Goal: Task Accomplishment & Management: Use online tool/utility

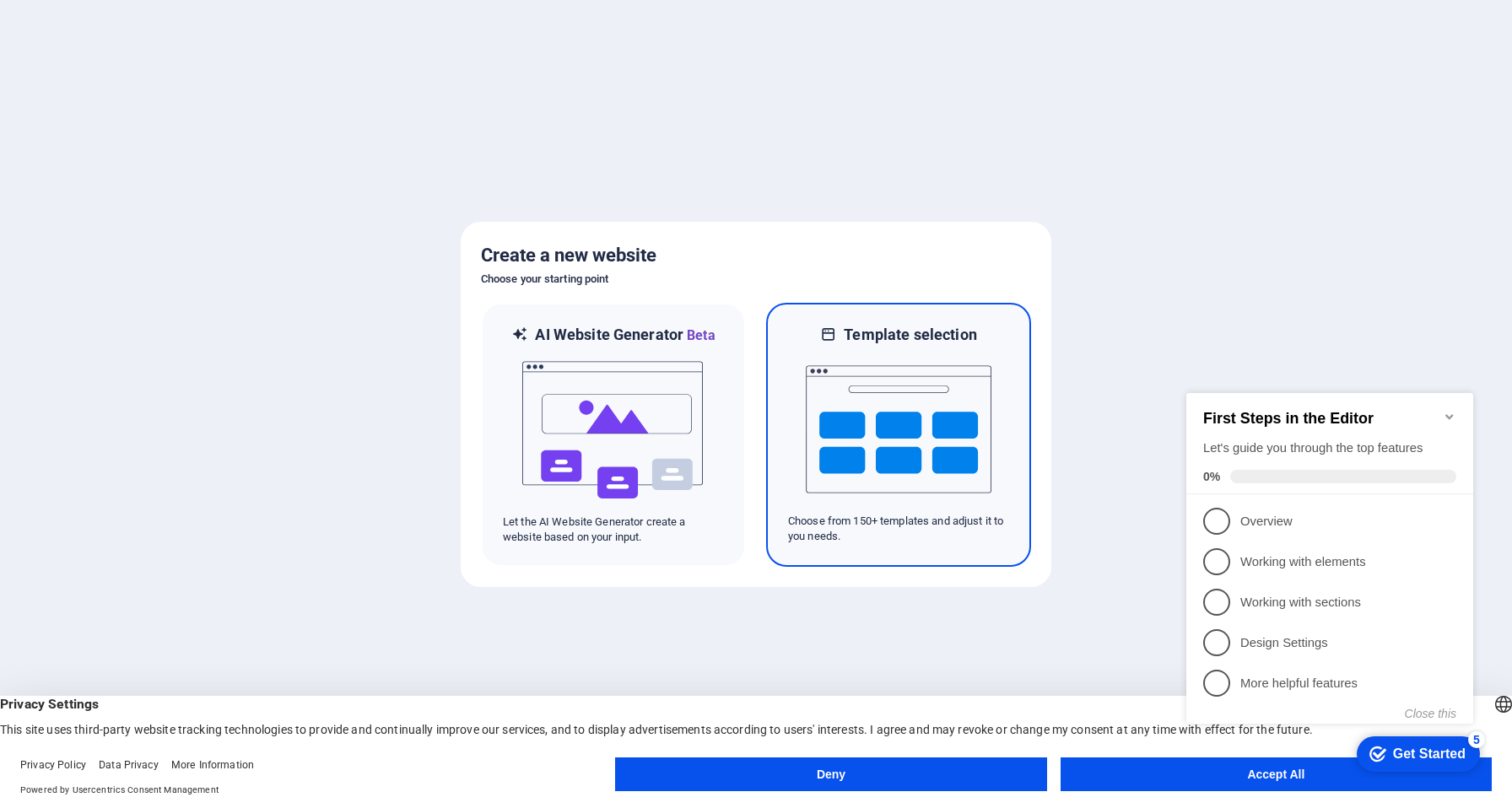
click at [855, 391] on img at bounding box center [898, 429] width 186 height 169
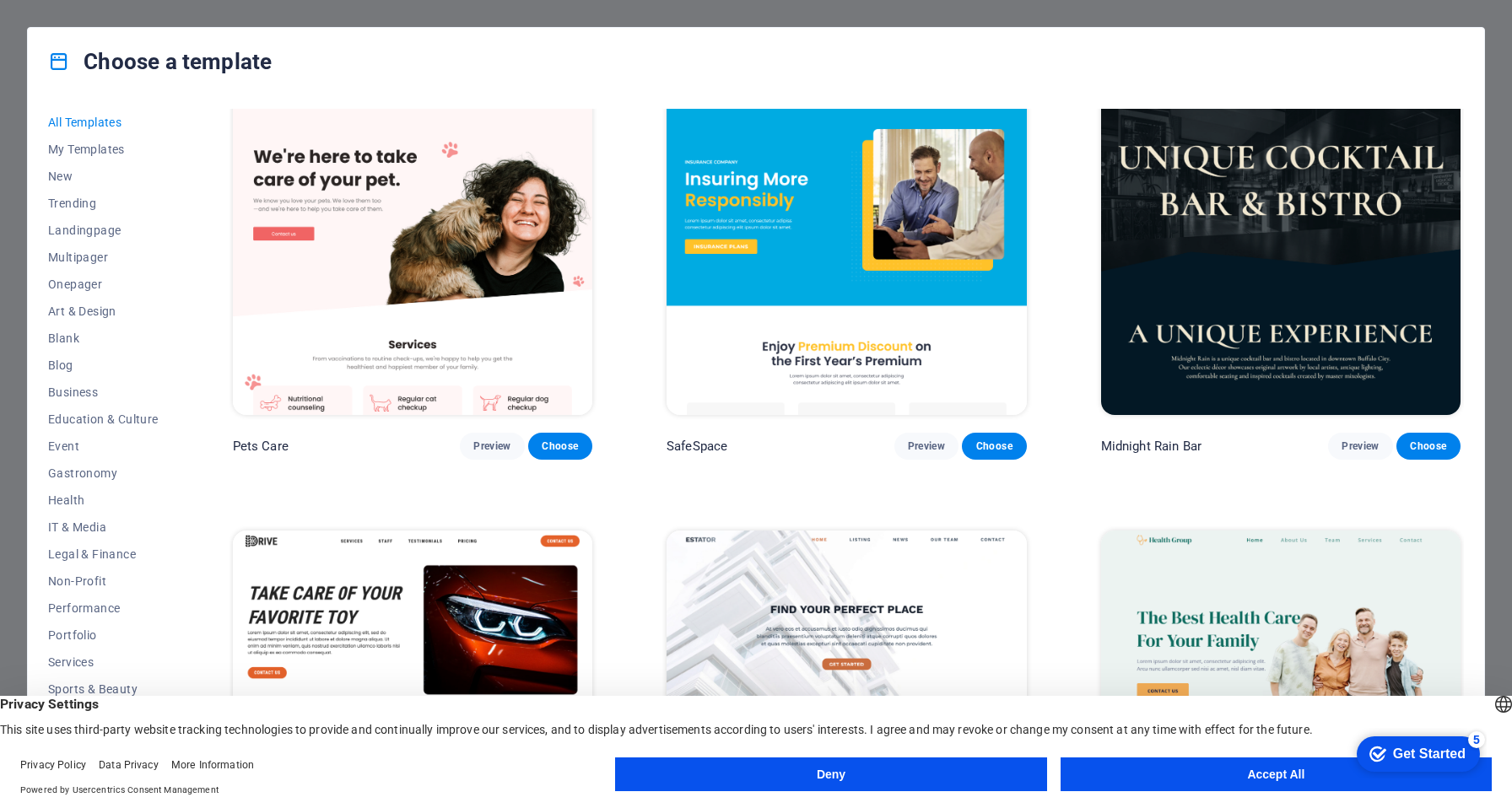
scroll to position [3605, 0]
click at [1139, 64] on div "Choose a template" at bounding box center [756, 61] width 1456 height 67
click at [17, 18] on div "Choose a template All Templates My Templates New Trending Landingpage Multipage…" at bounding box center [756, 404] width 1512 height 808
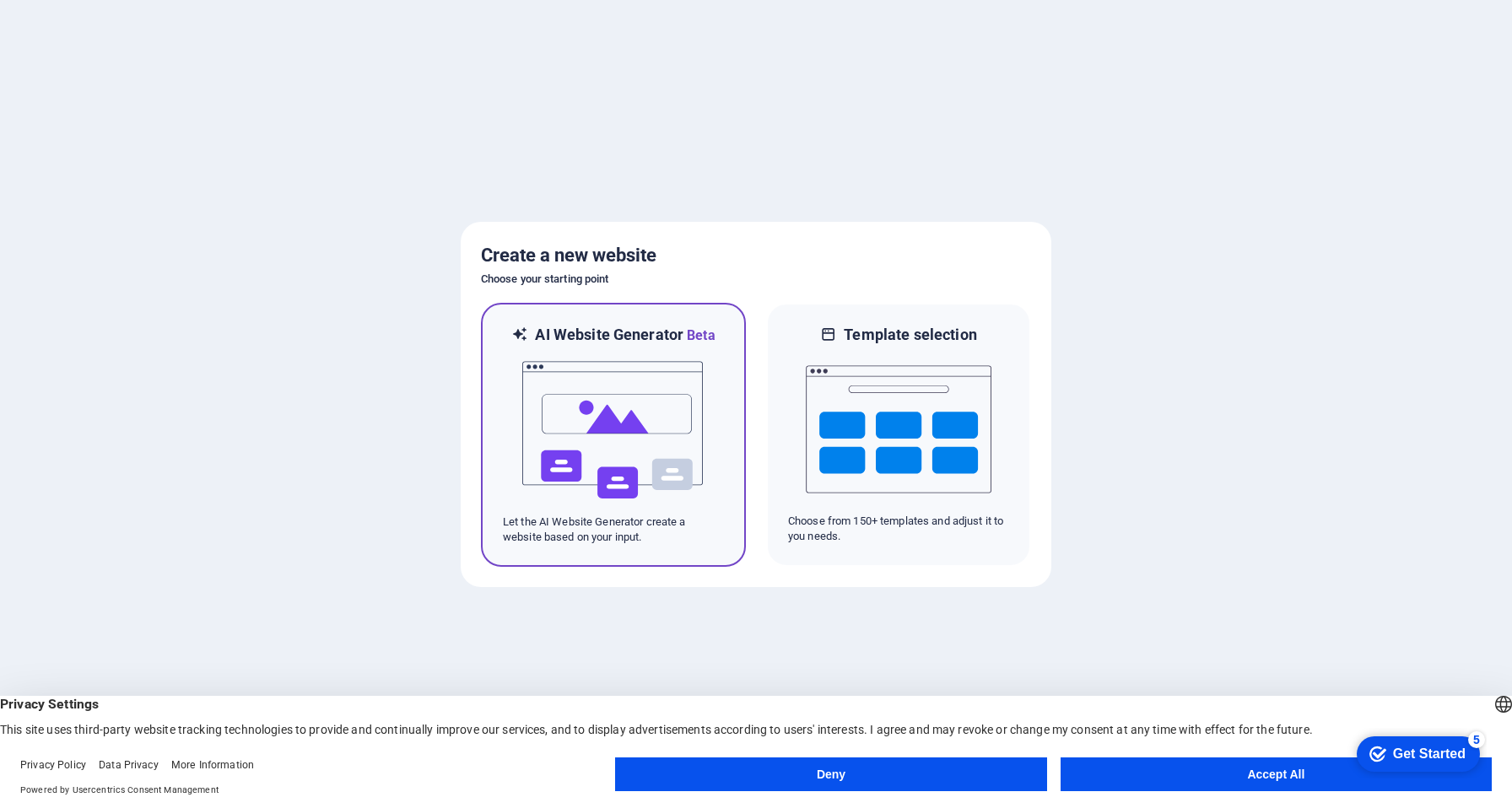
click at [540, 428] on img at bounding box center [614, 430] width 186 height 169
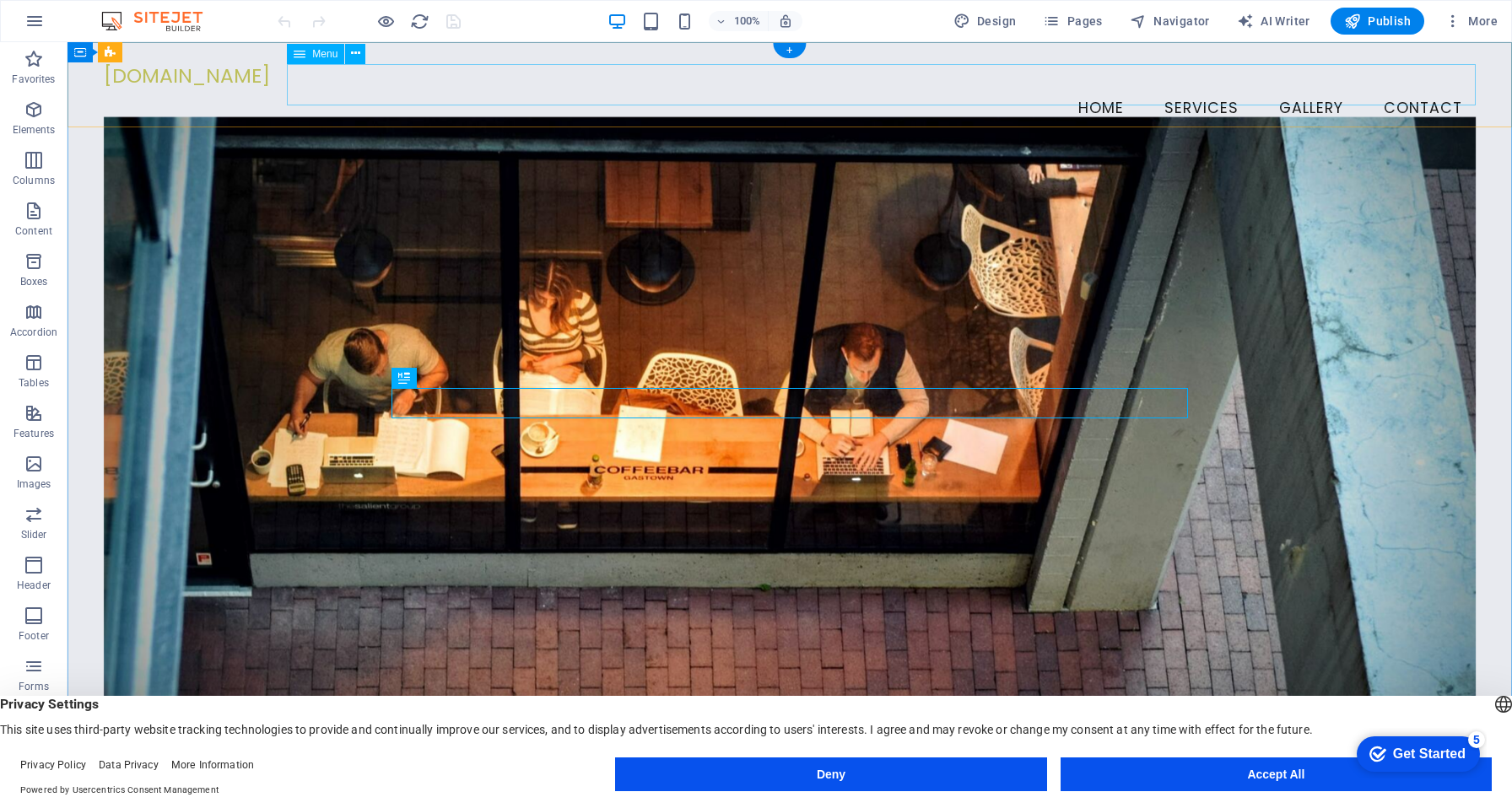
click at [1098, 88] on nav "Home Services Gallery Contact" at bounding box center [790, 108] width 1372 height 42
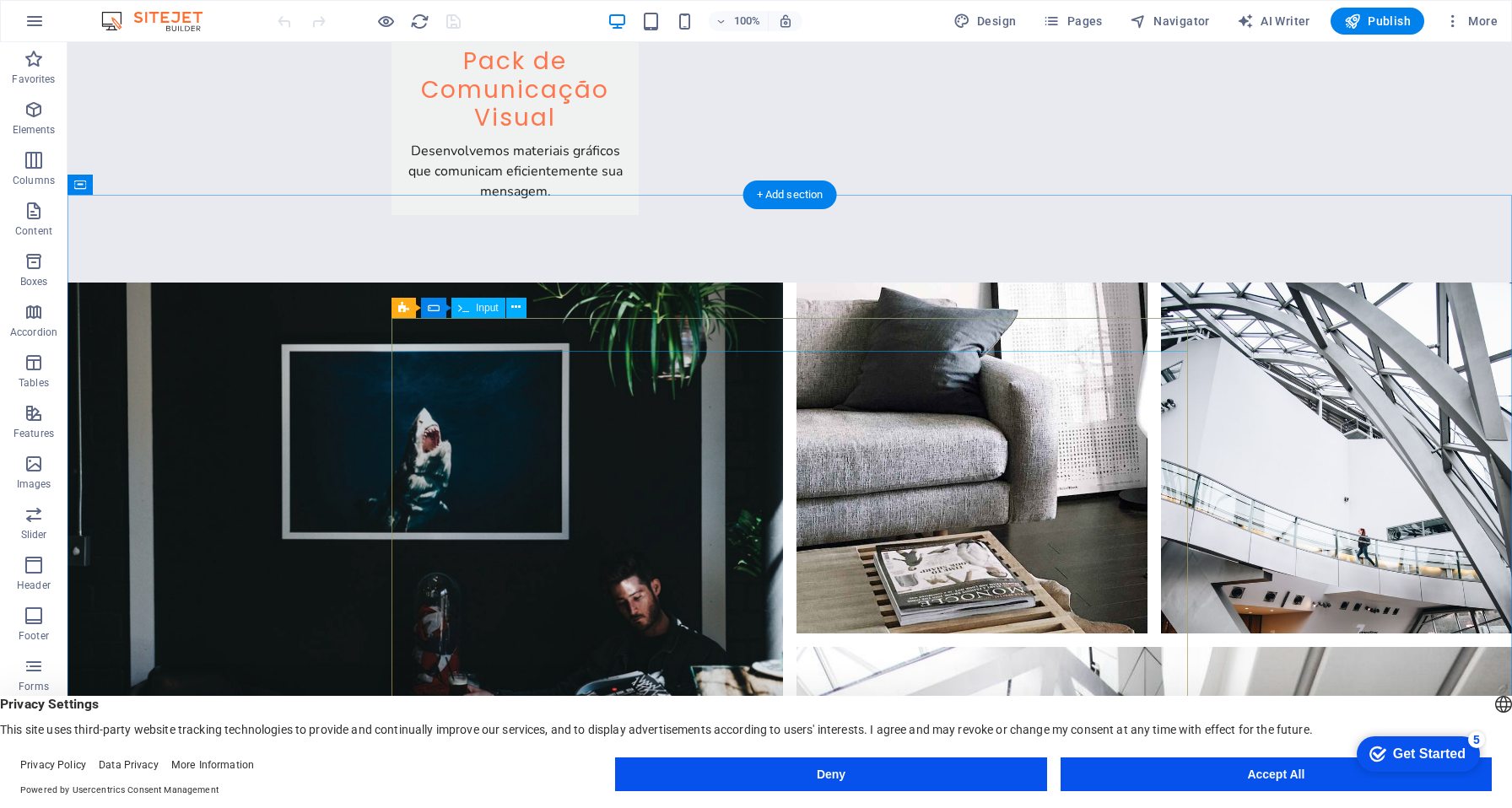
scroll to position [2488, 0]
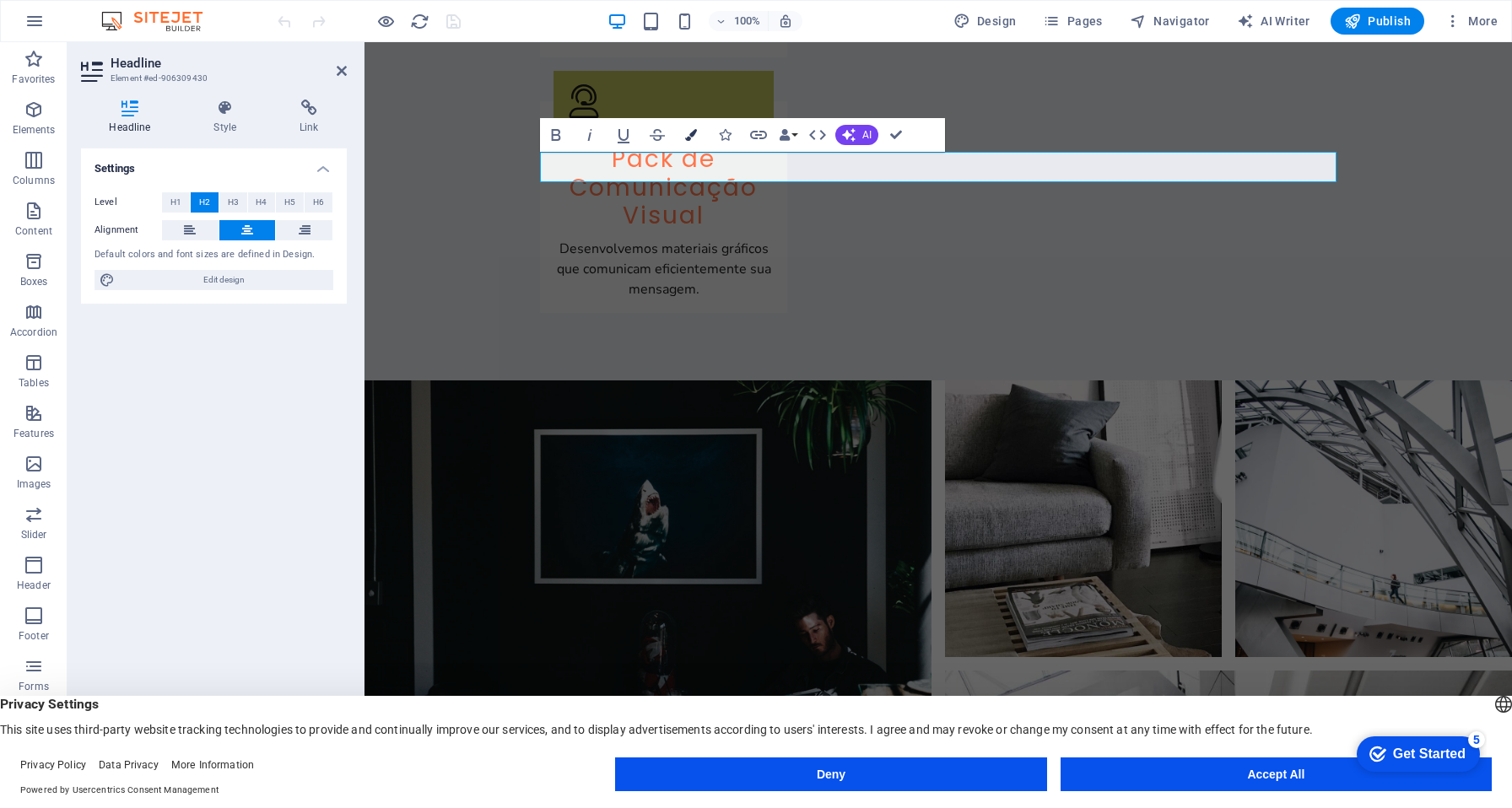
click at [689, 137] on icon "button" at bounding box center [691, 135] width 12 height 12
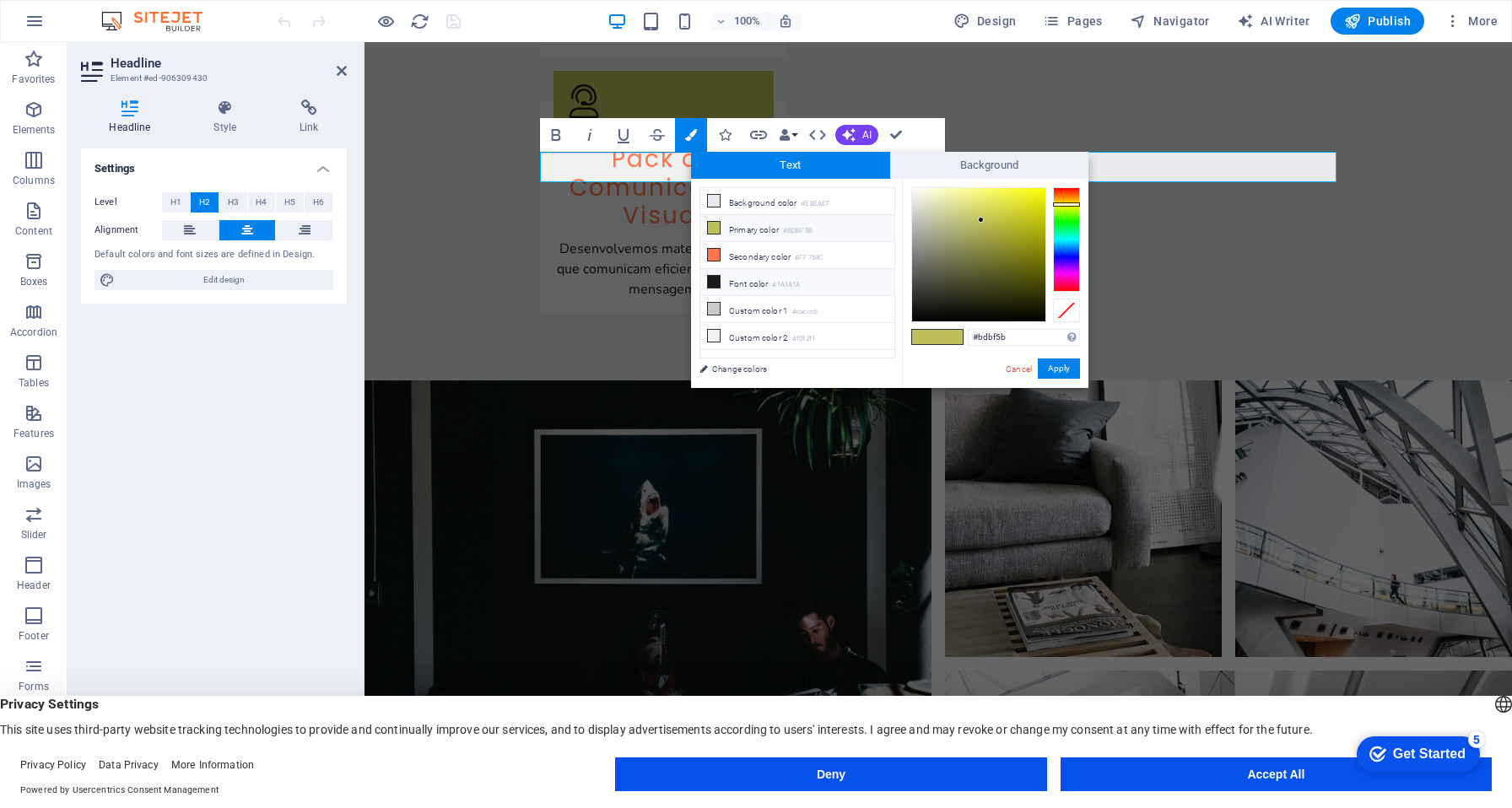
click at [745, 287] on li "Font color #1A1A1A" at bounding box center [798, 282] width 194 height 27
type input "#1a1a1a"
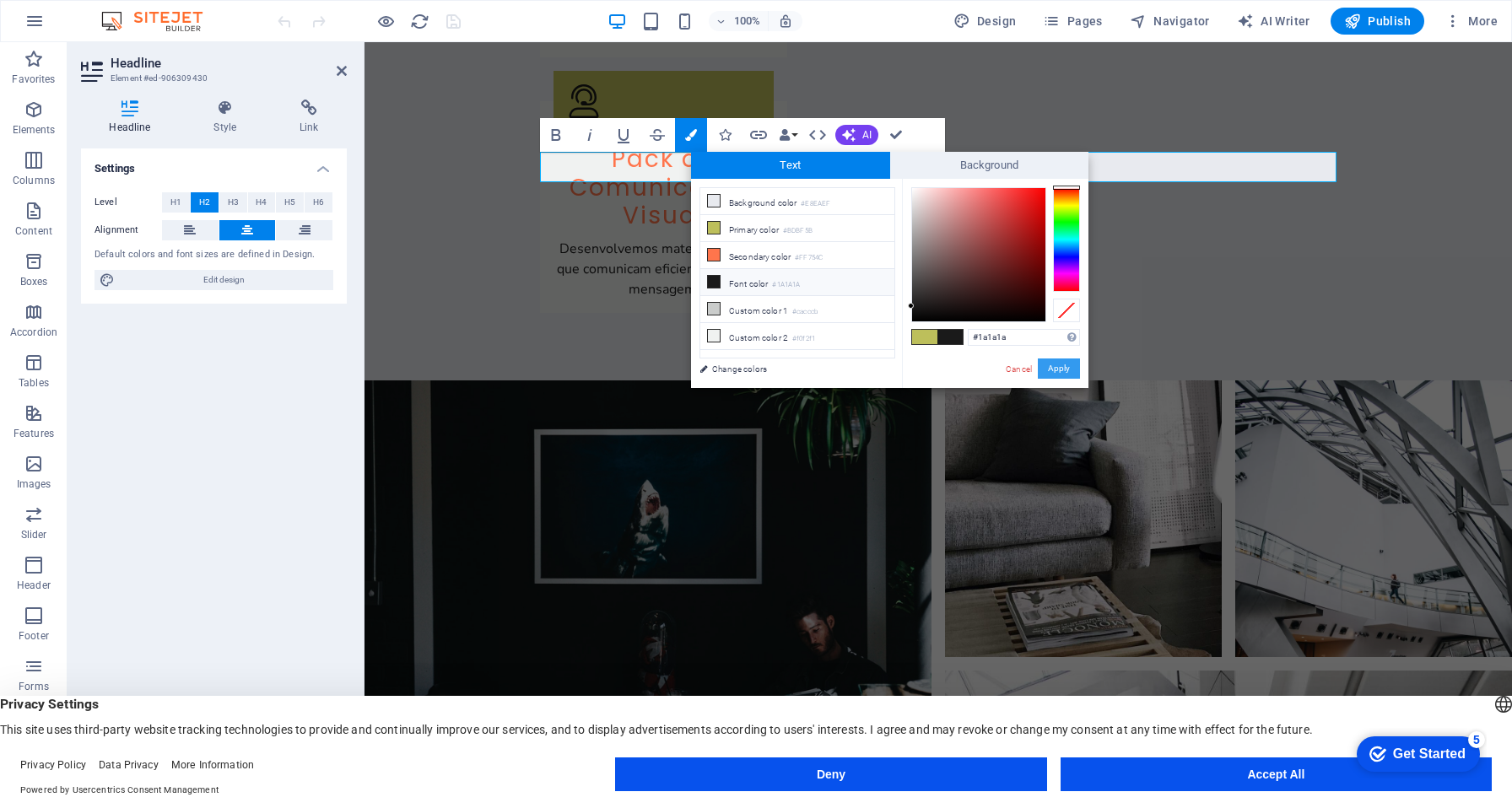
click at [1065, 367] on button "Apply" at bounding box center [1058, 369] width 42 height 21
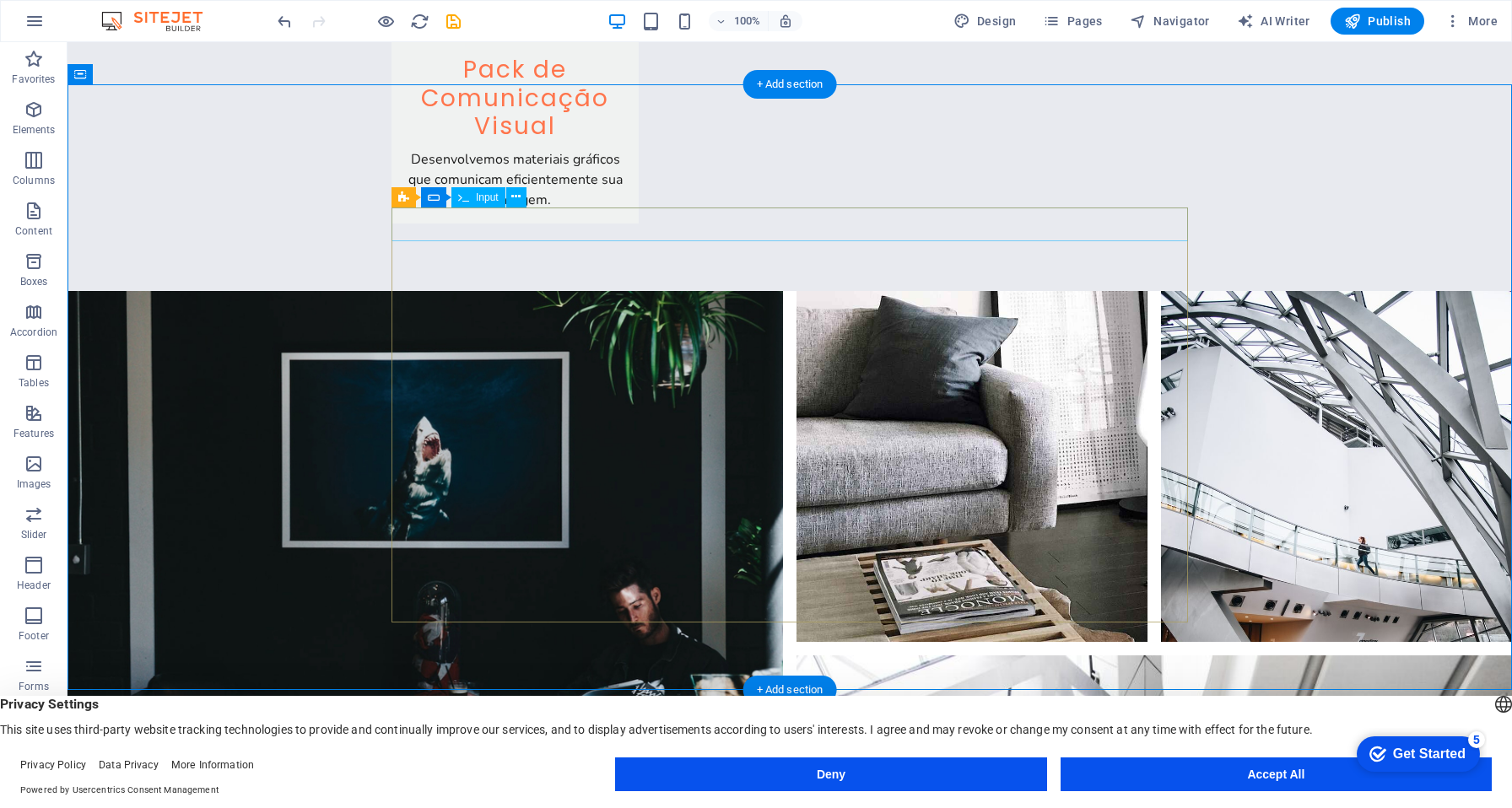
scroll to position [2488, 0]
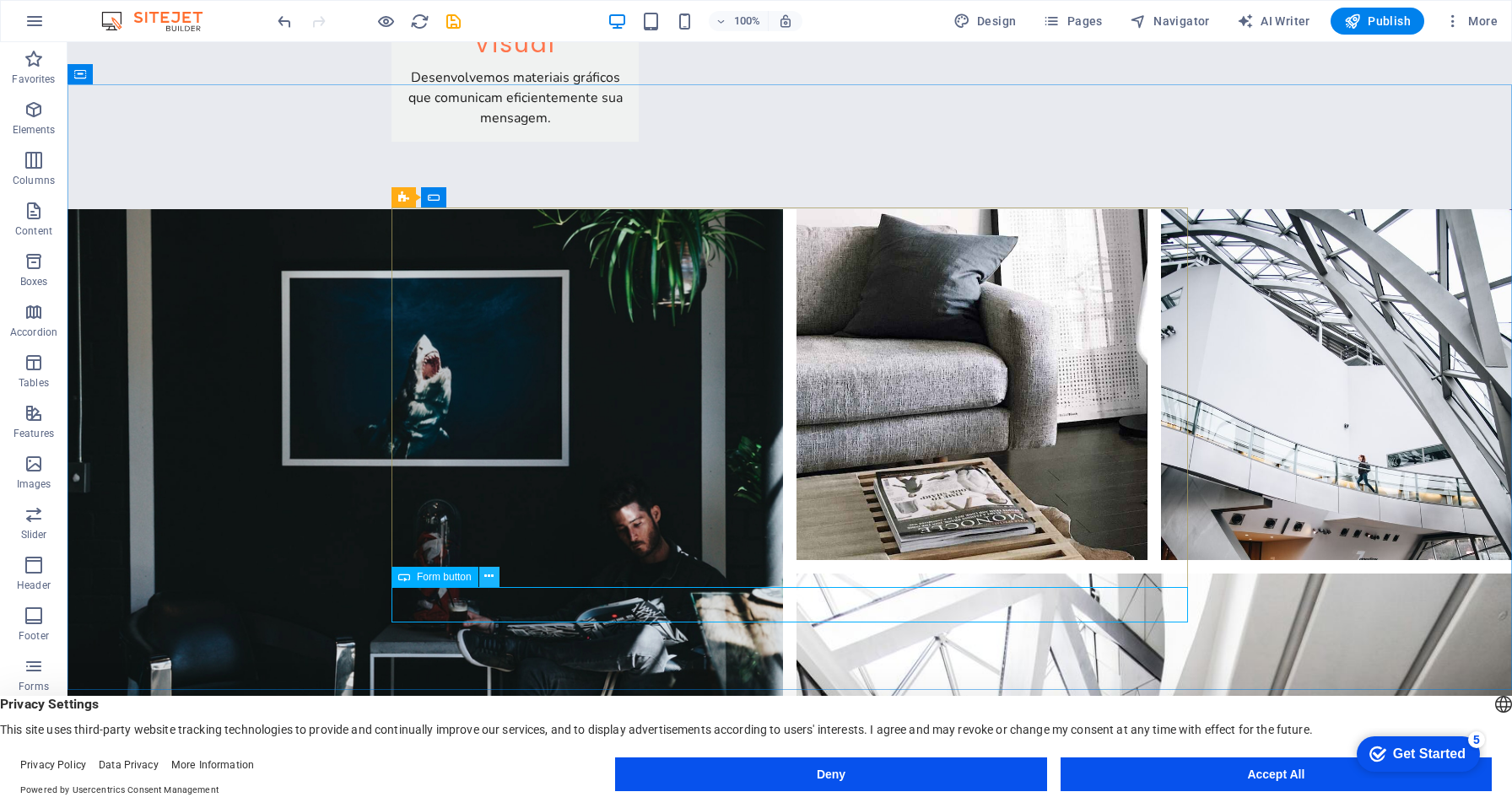
click at [487, 580] on icon at bounding box center [489, 577] width 9 height 18
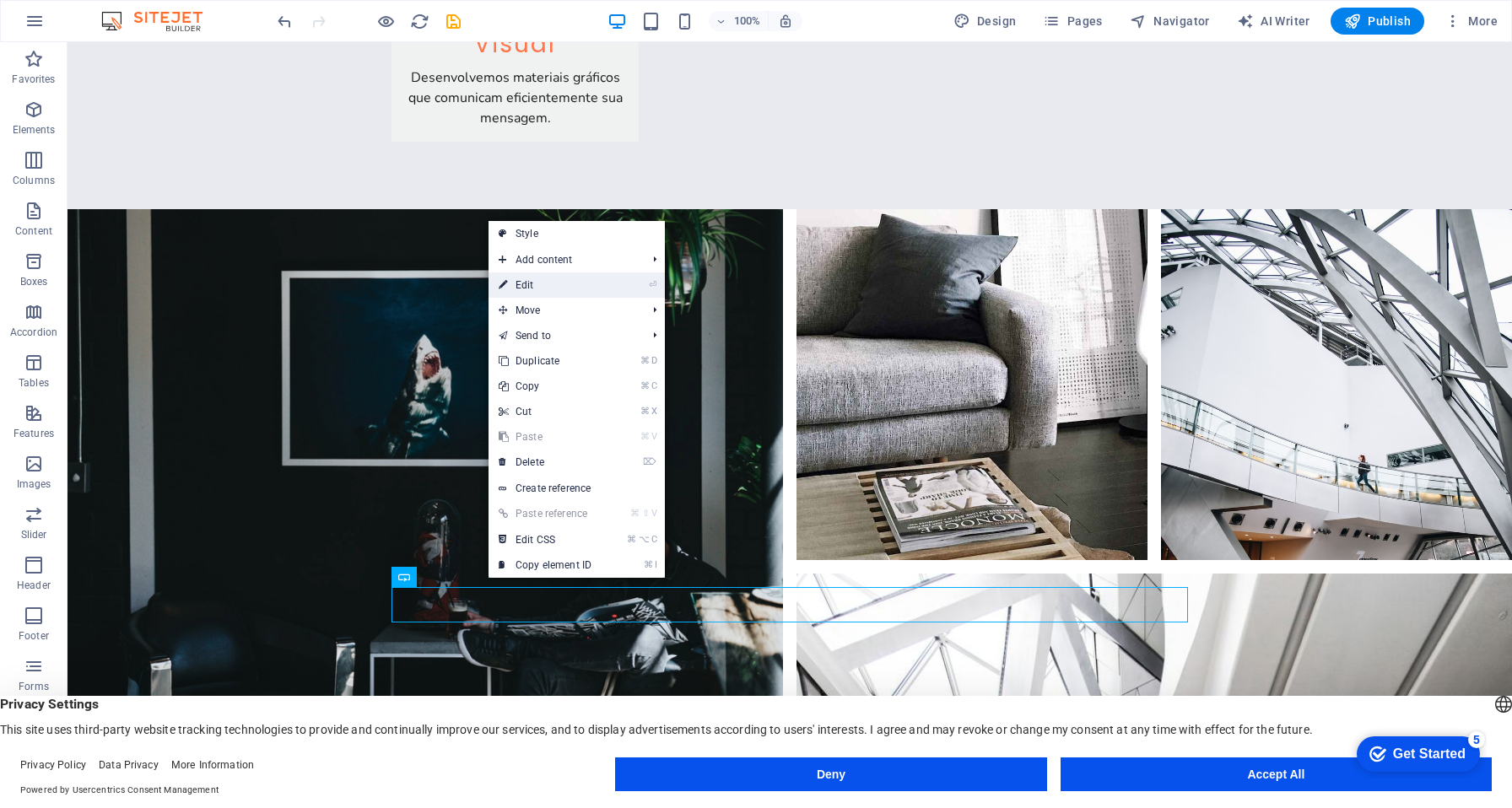
click at [563, 296] on link "⏎ Edit" at bounding box center [545, 285] width 113 height 25
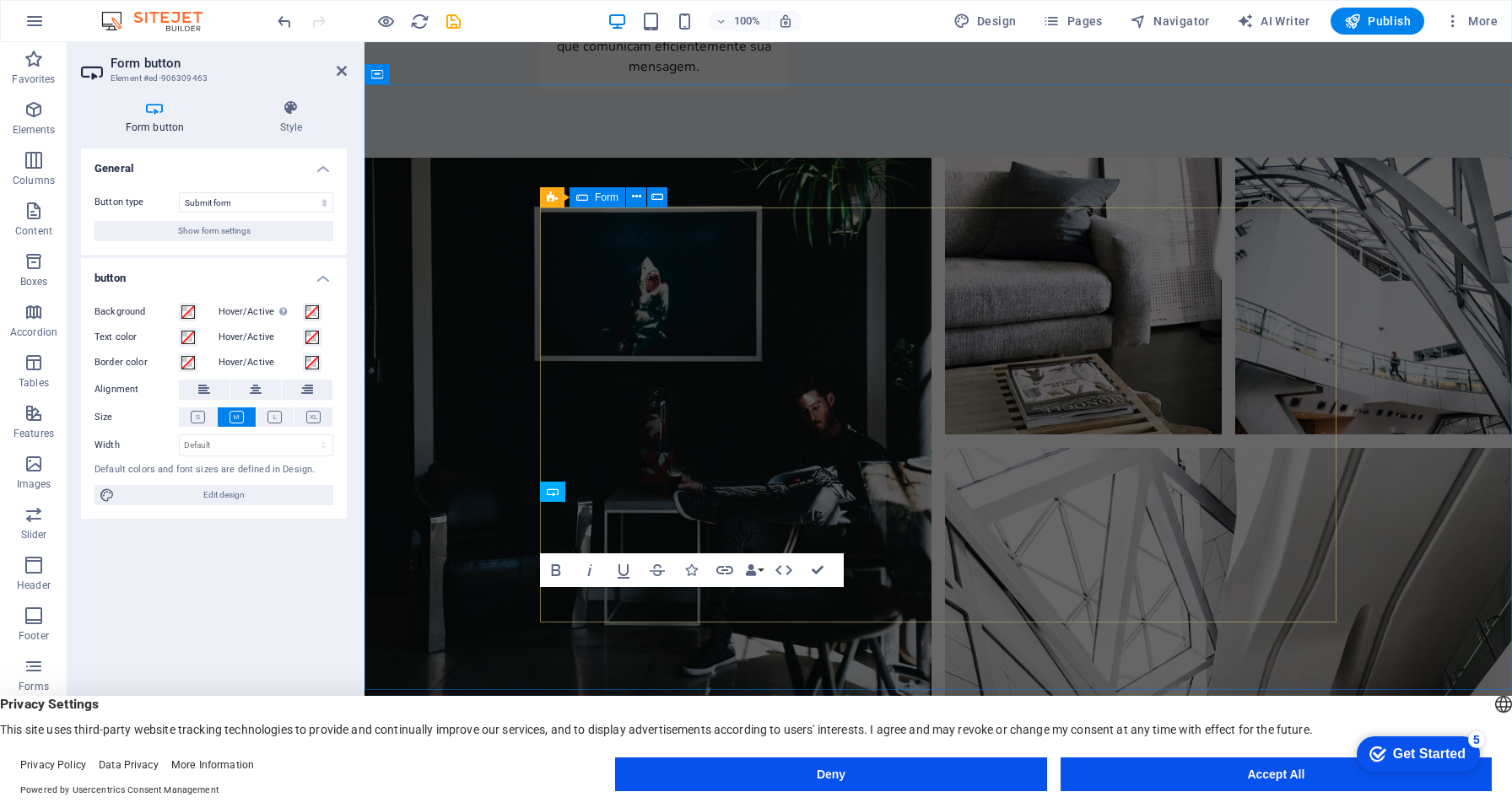
scroll to position [2266, 0]
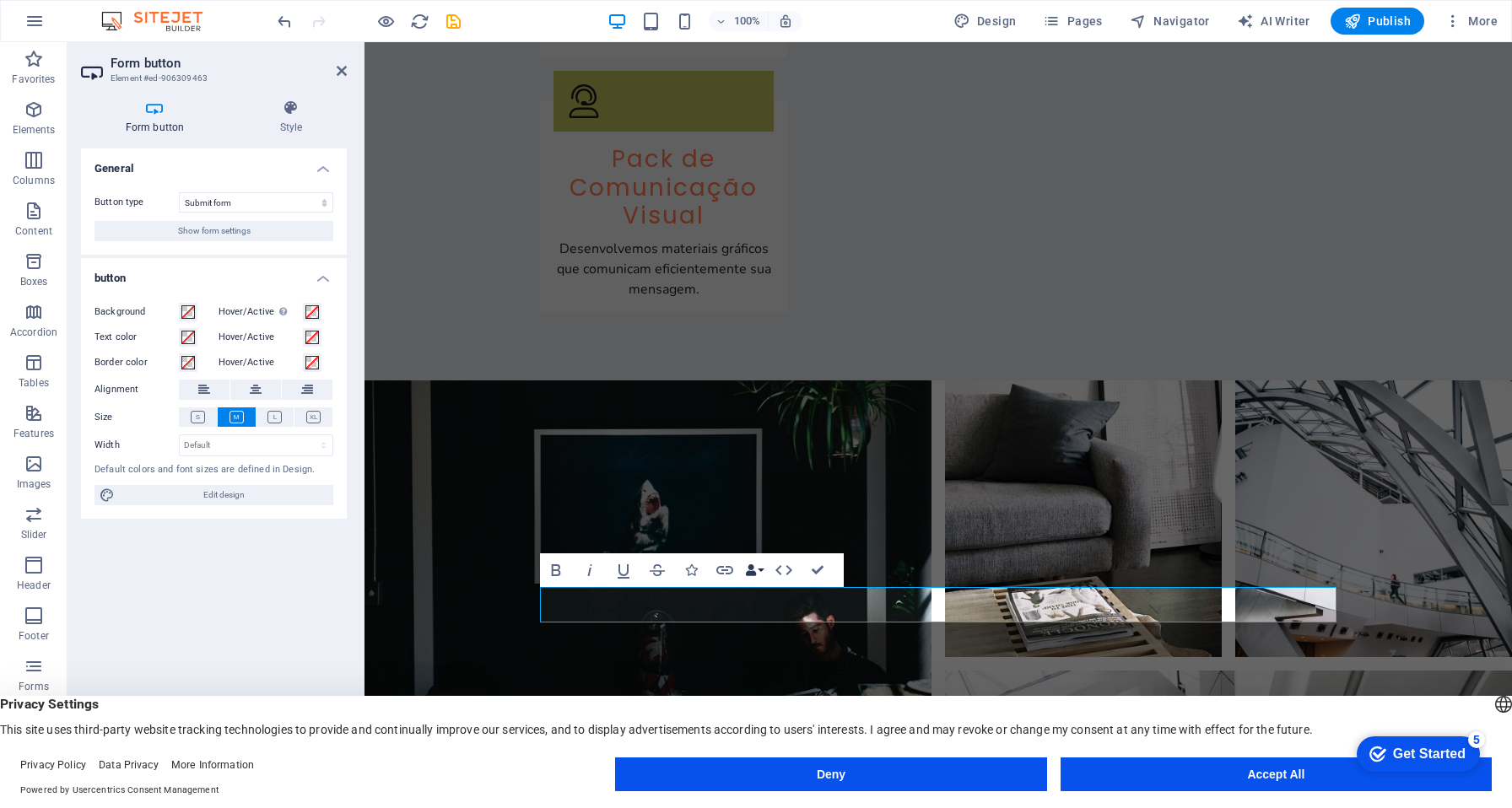
click at [757, 570] on button "Data Bindings" at bounding box center [754, 570] width 23 height 34
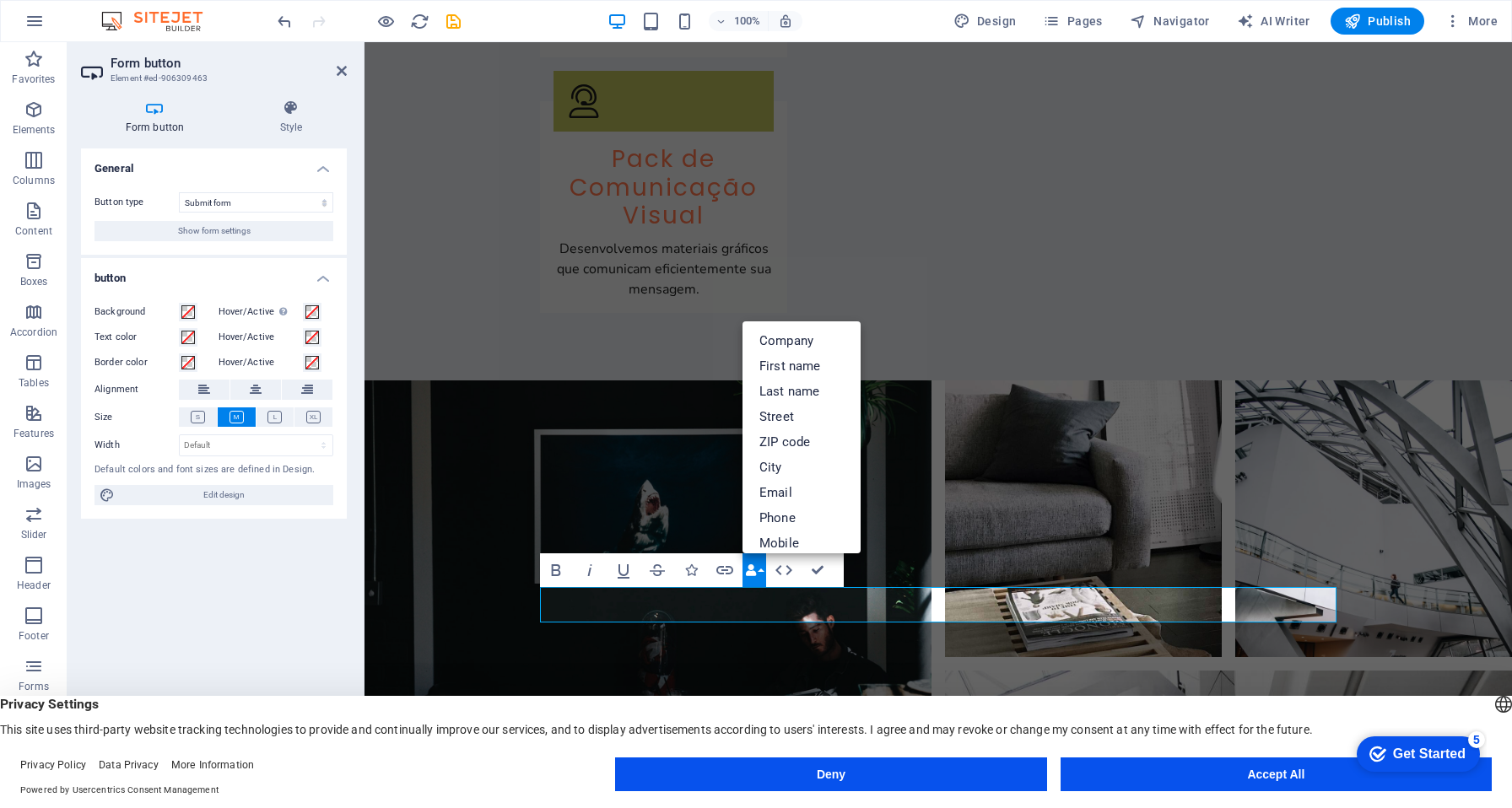
click at [757, 570] on button "Data Bindings" at bounding box center [754, 570] width 23 height 34
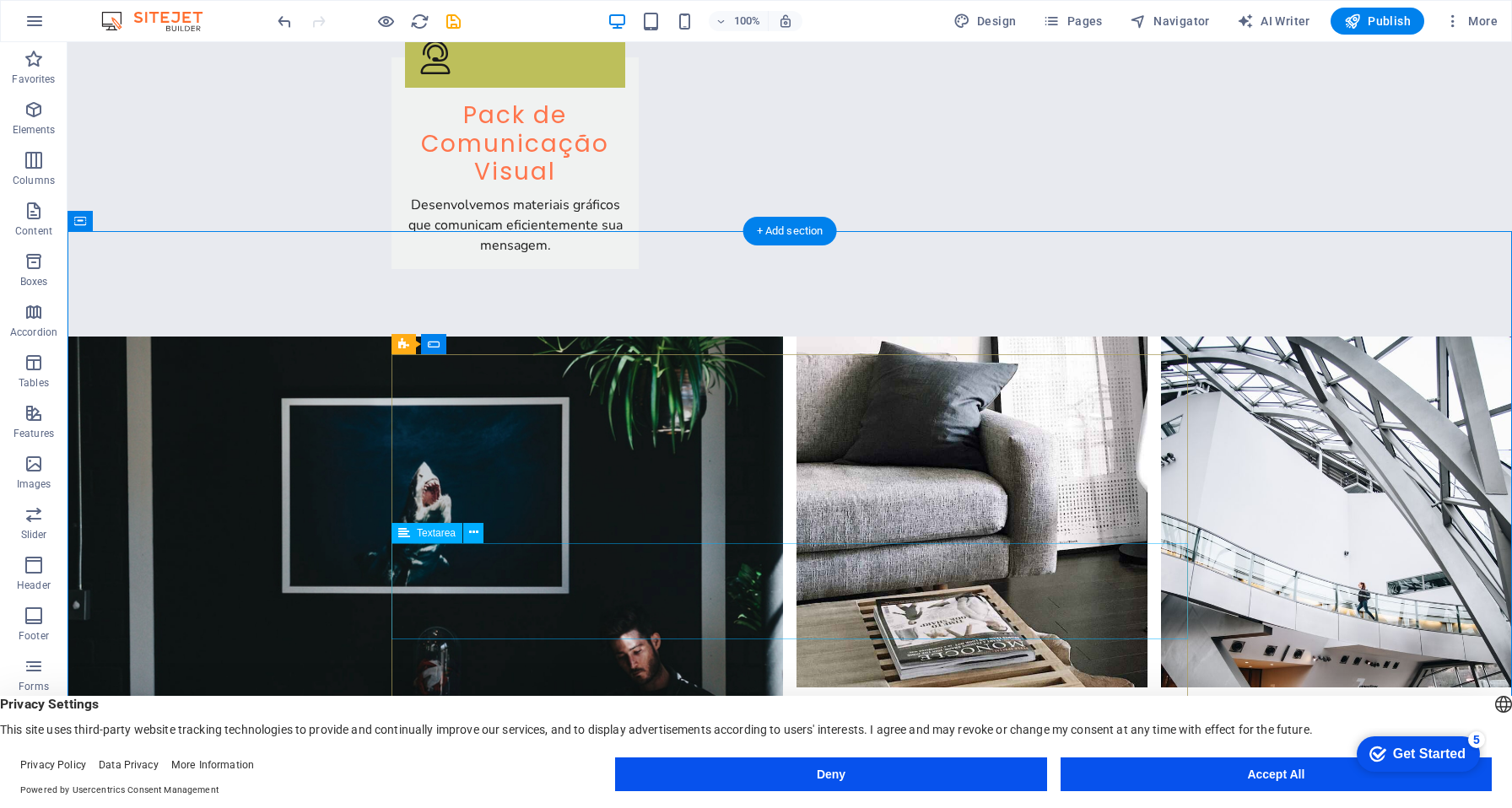
scroll to position [2488, 0]
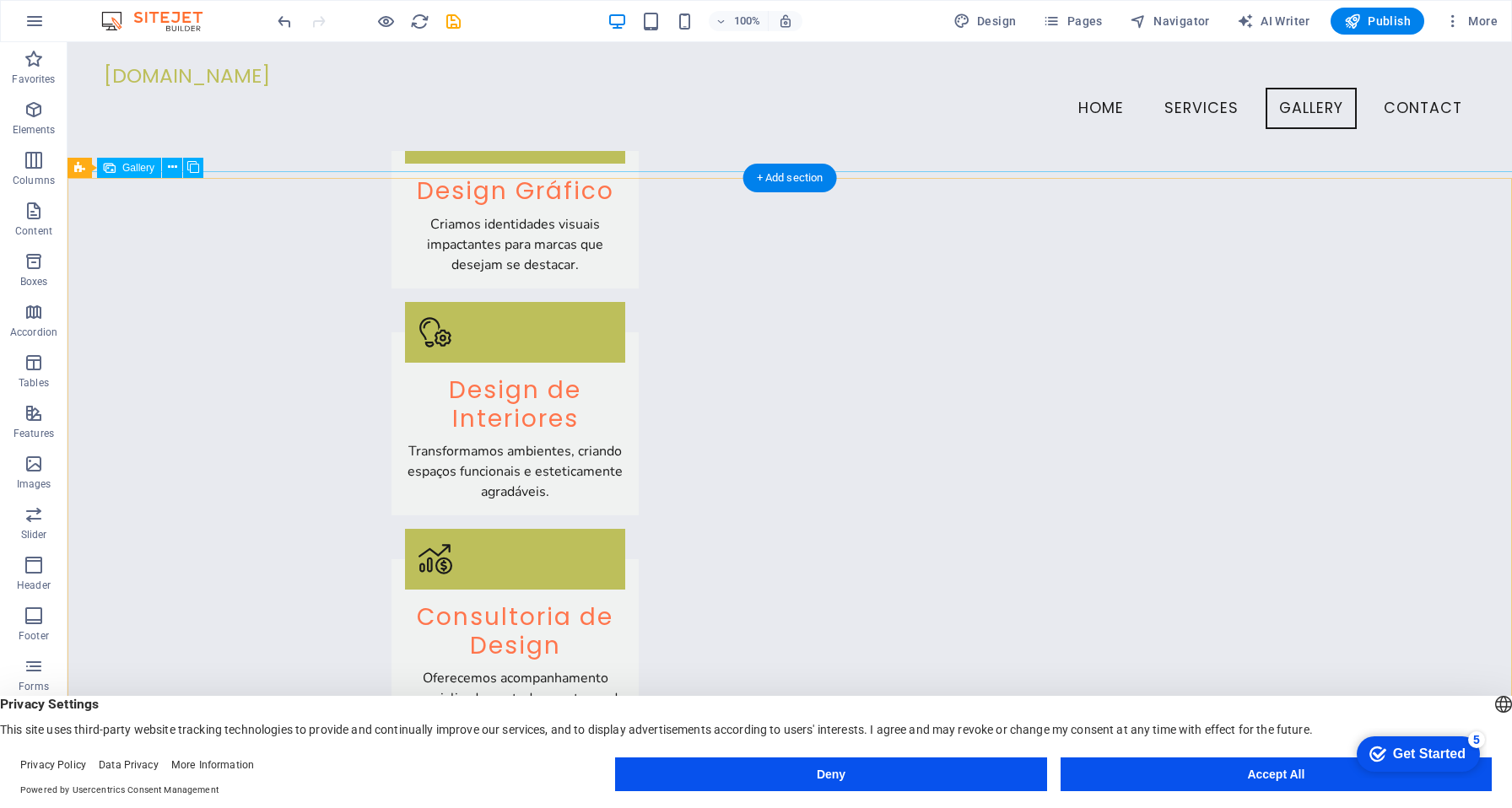
scroll to position [1199, 0]
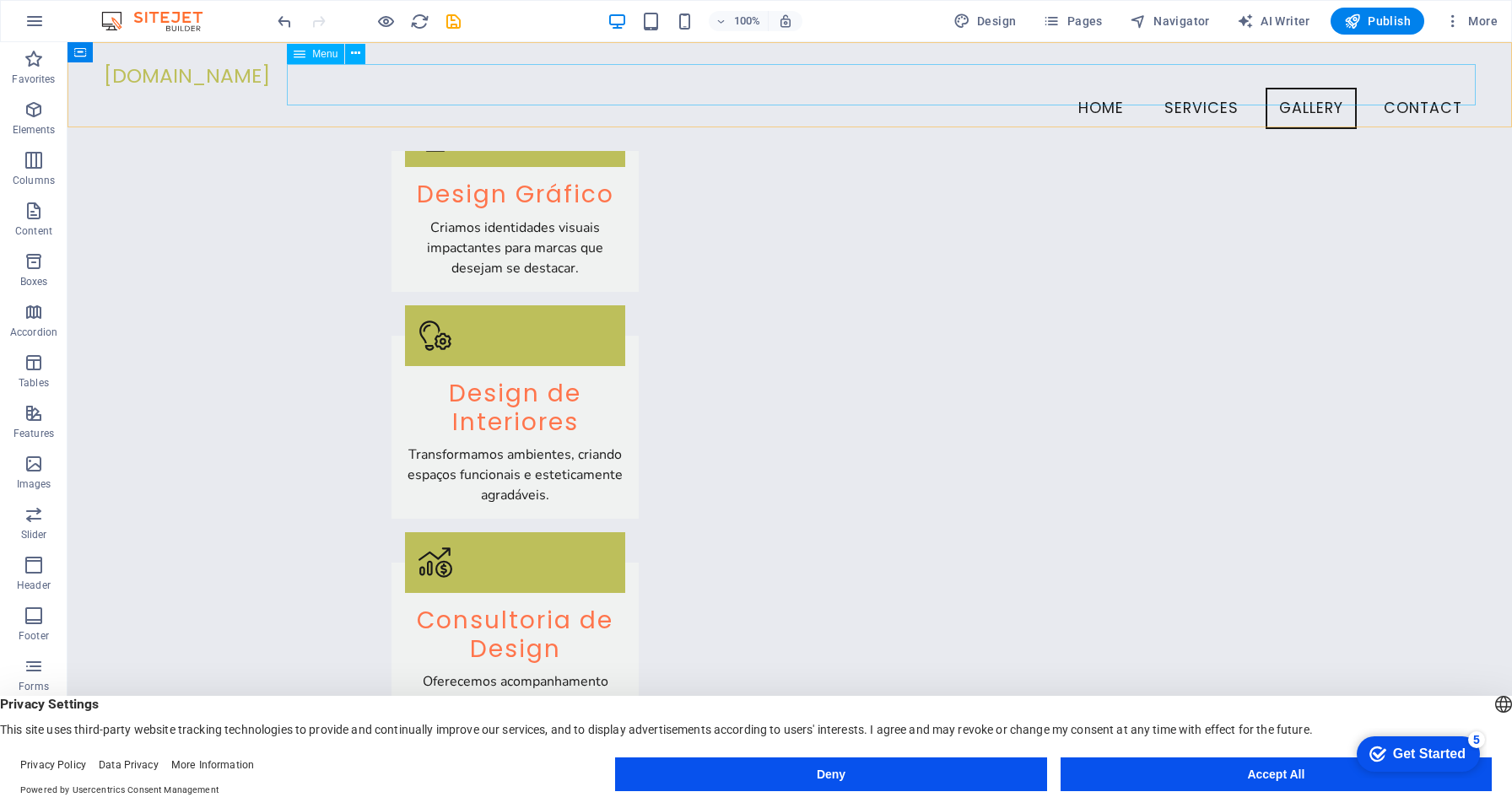
click at [1094, 88] on nav "Home Services Gallery Contact" at bounding box center [790, 108] width 1372 height 42
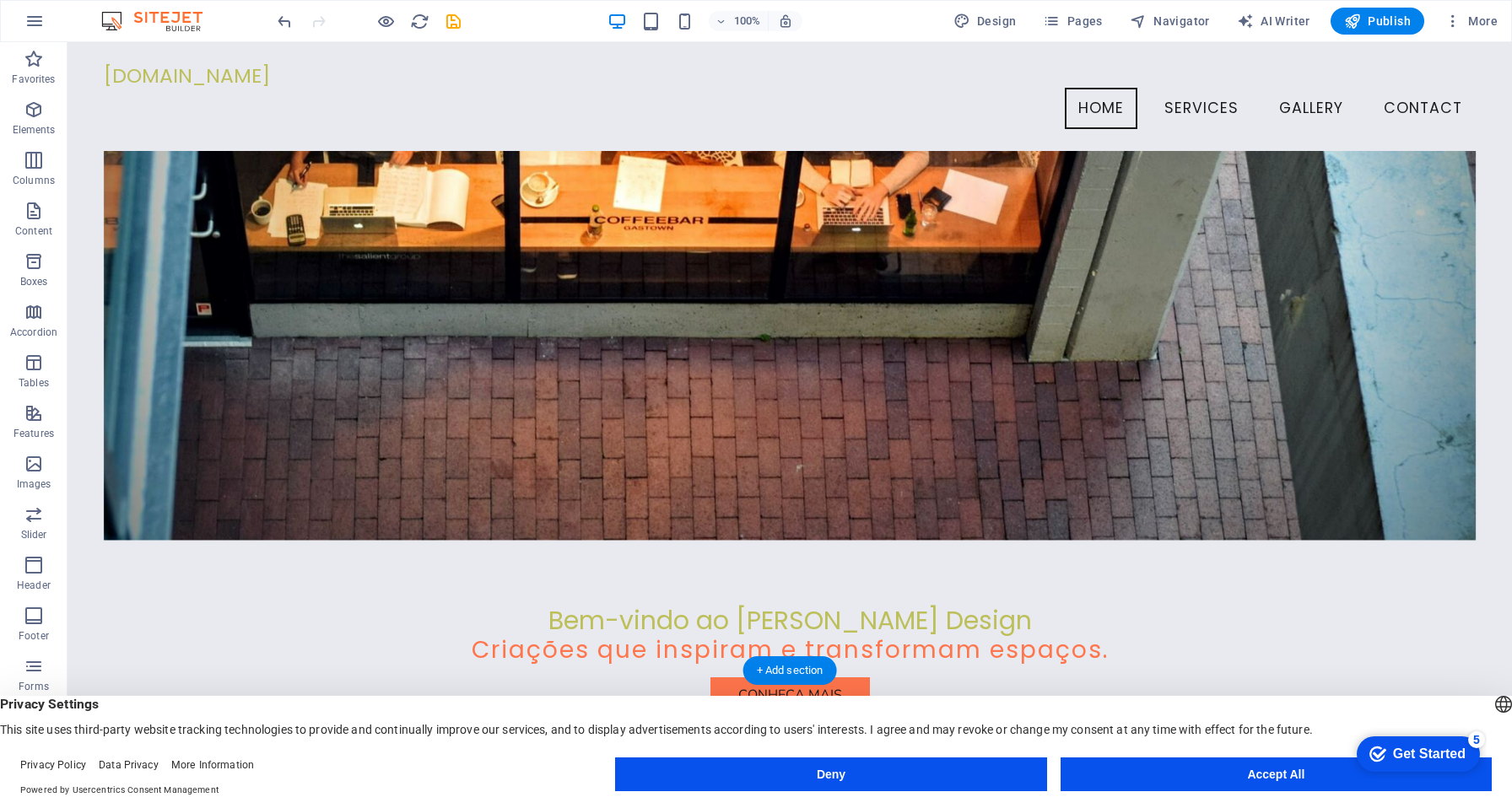
scroll to position [0, 0]
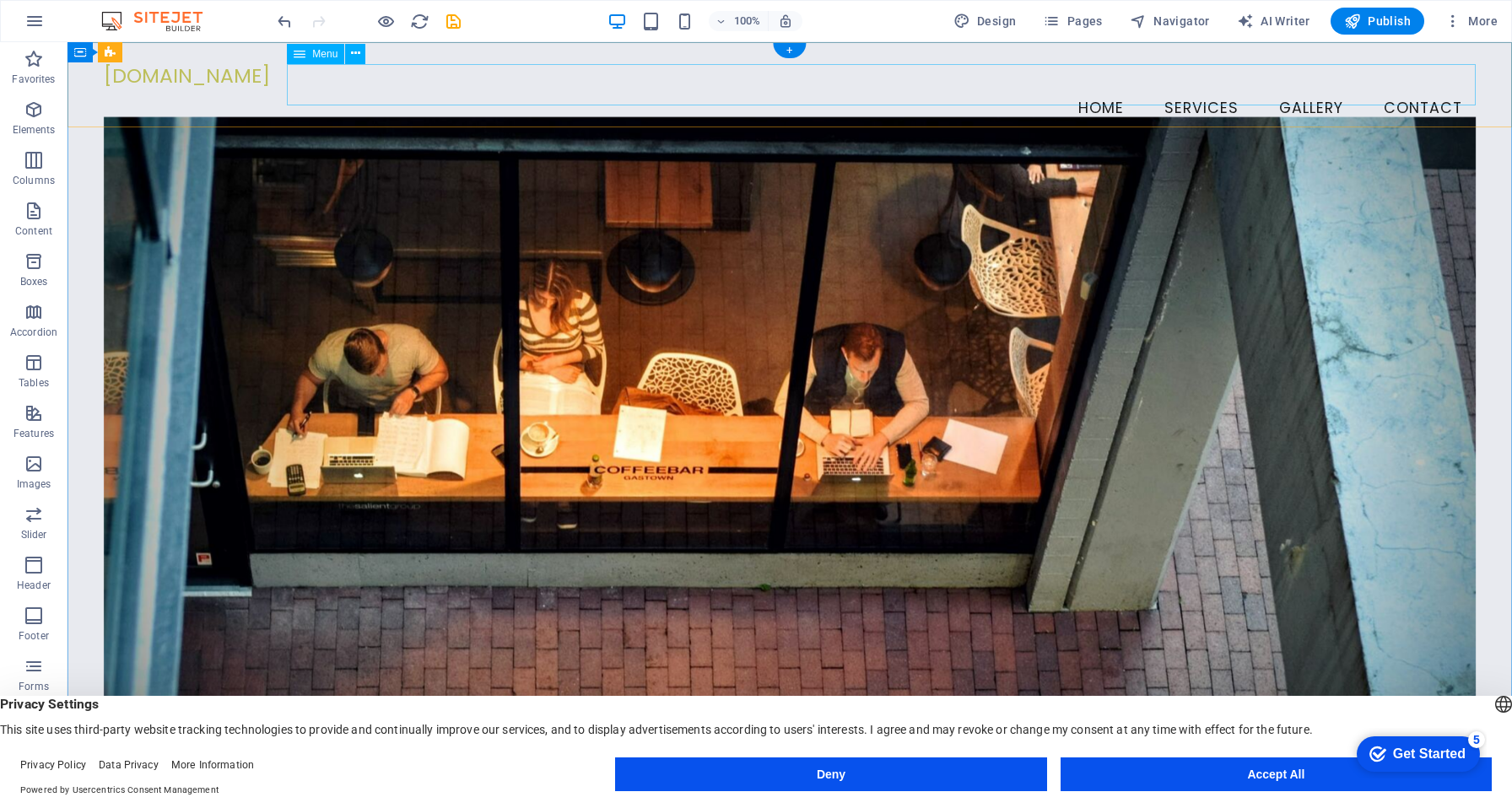
click at [669, 89] on nav "Home Services Gallery Contact" at bounding box center [790, 108] width 1372 height 42
click at [1098, 88] on nav "Home Services Gallery Contact" at bounding box center [790, 108] width 1372 height 42
click at [1188, 88] on nav "Home Services Gallery Contact" at bounding box center [790, 108] width 1372 height 42
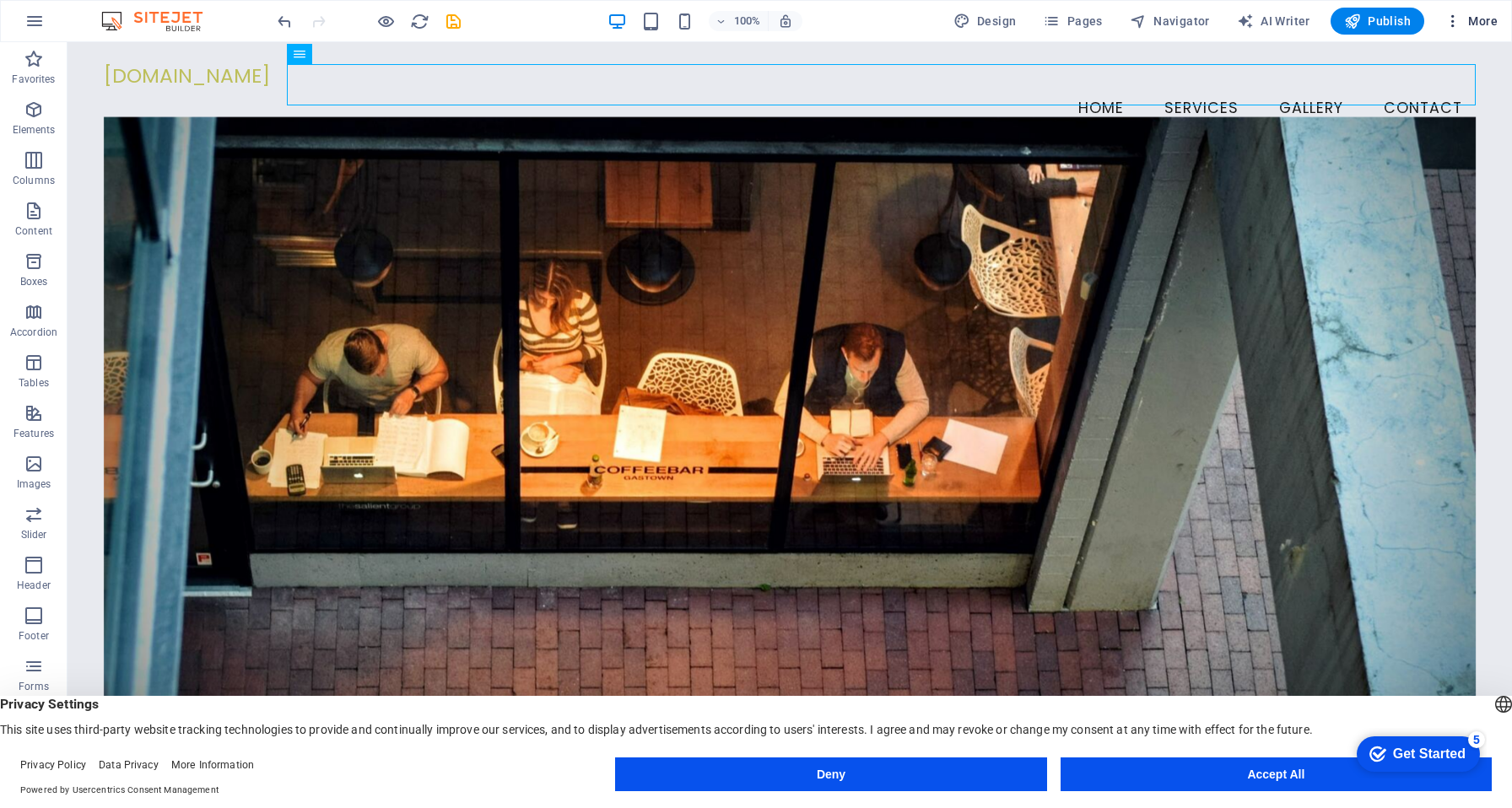
click at [1456, 22] on icon "button" at bounding box center [1453, 22] width 17 height 17
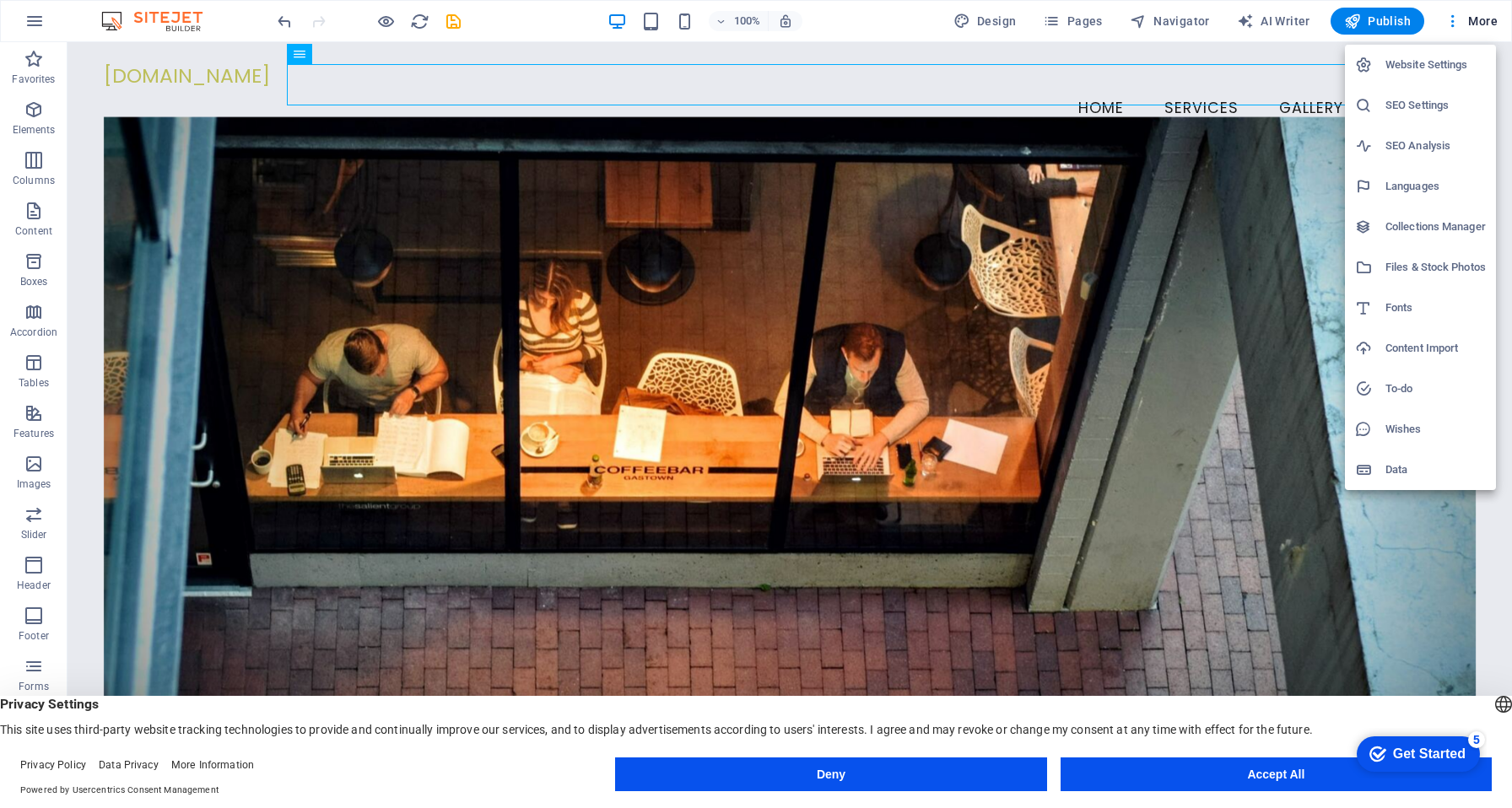
click at [1441, 78] on li "Website Settings" at bounding box center [1421, 65] width 151 height 40
